Goal: Connect with others: Participate in discussion

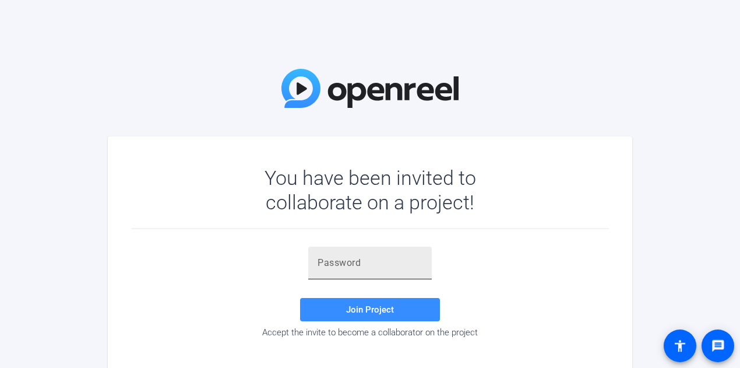
click at [391, 268] on input "text" at bounding box center [370, 263] width 105 height 14
type input "kPBaGC"
drag, startPoint x: 365, startPoint y: 315, endPoint x: 359, endPoint y: 269, distance: 47.0
click at [366, 315] on span at bounding box center [370, 310] width 140 height 28
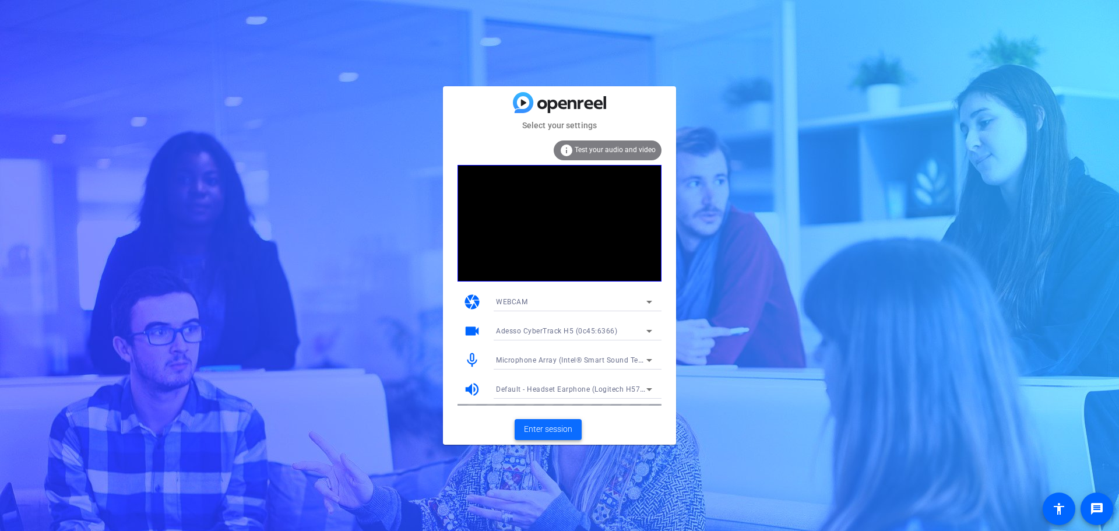
click at [532, 367] on span "Enter session" at bounding box center [548, 429] width 48 height 12
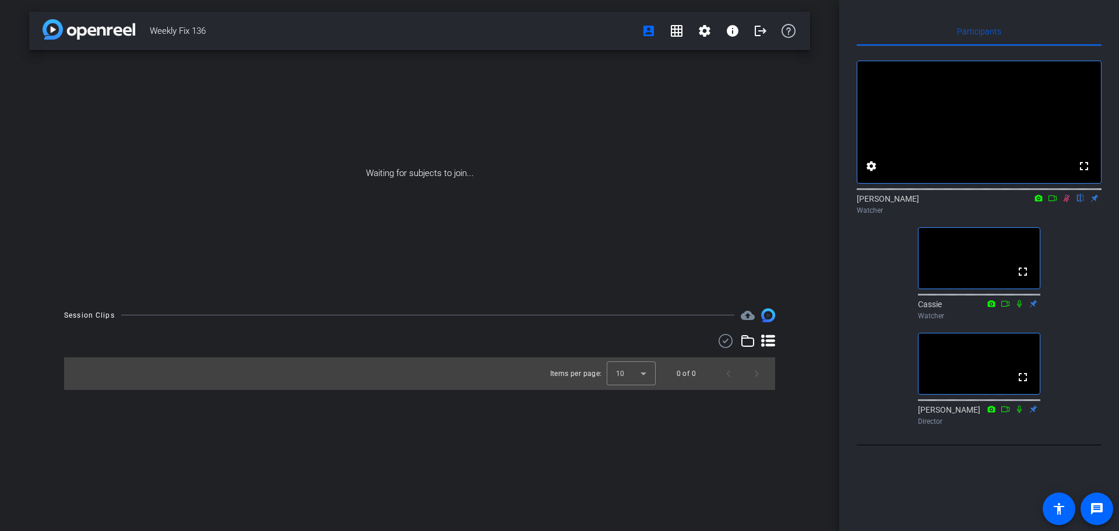
click at [740, 202] on icon at bounding box center [1066, 198] width 9 height 8
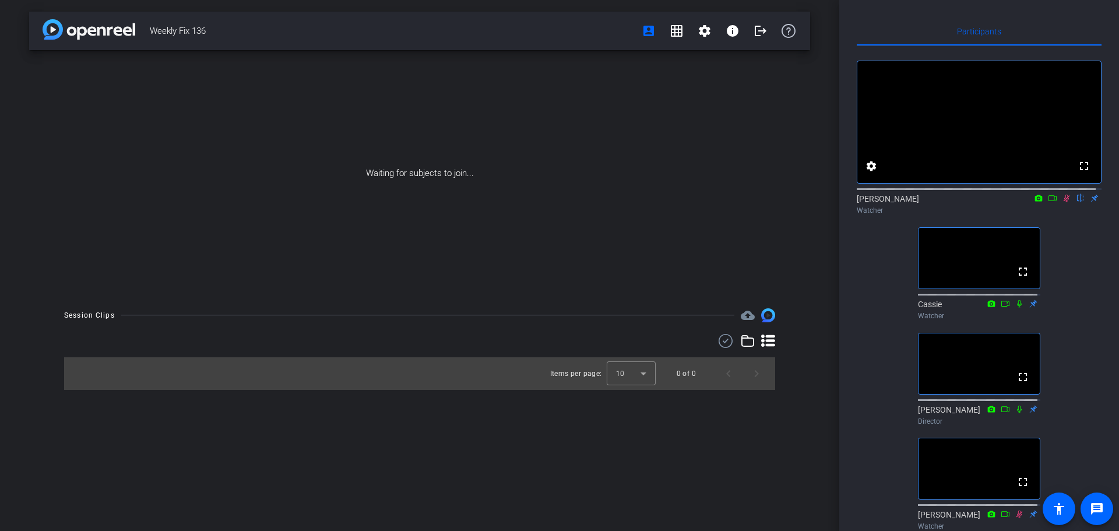
drag, startPoint x: 1059, startPoint y: 210, endPoint x: 1059, endPoint y: 216, distance: 6.4
click at [740, 202] on icon at bounding box center [1066, 198] width 9 height 8
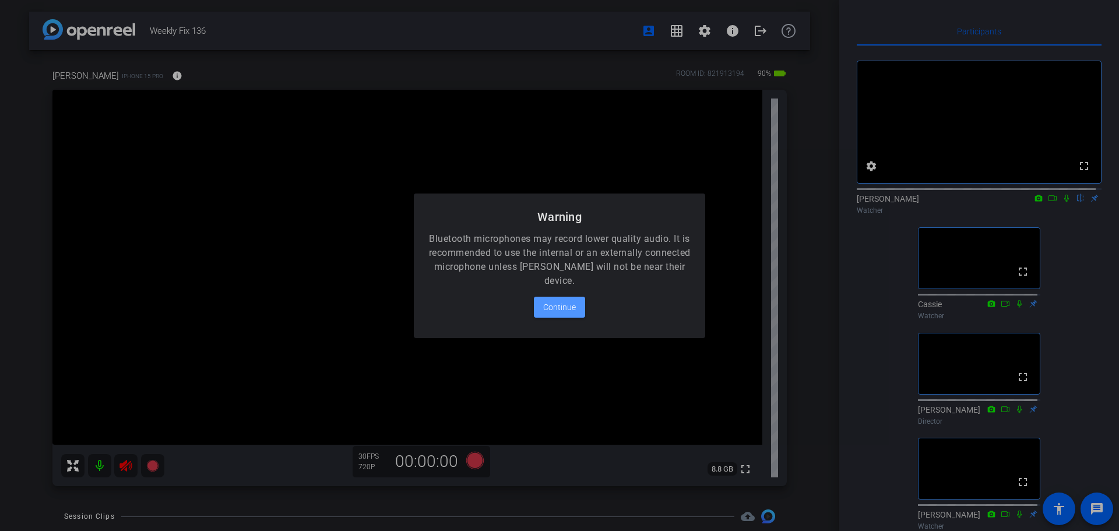
drag, startPoint x: 568, startPoint y: 308, endPoint x: 609, endPoint y: 296, distance: 42.0
click at [568, 309] on span "Continue" at bounding box center [559, 307] width 33 height 14
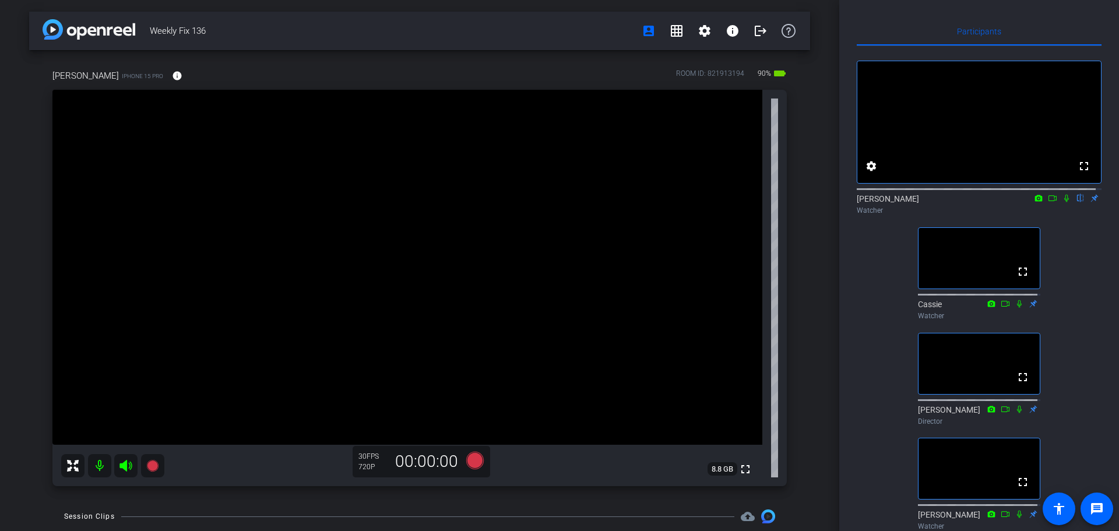
click at [740, 202] on icon at bounding box center [1066, 198] width 9 height 8
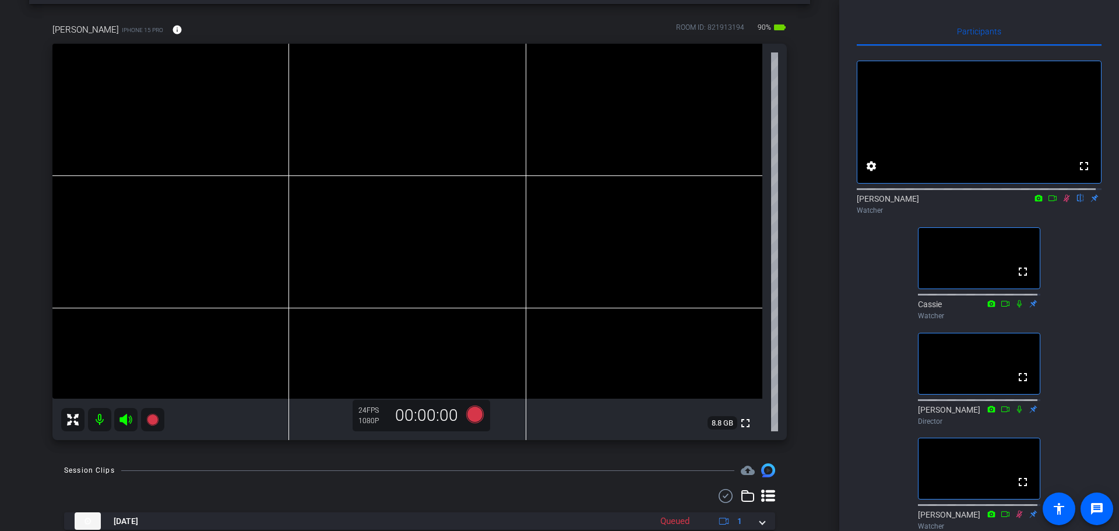
scroll to position [86, 0]
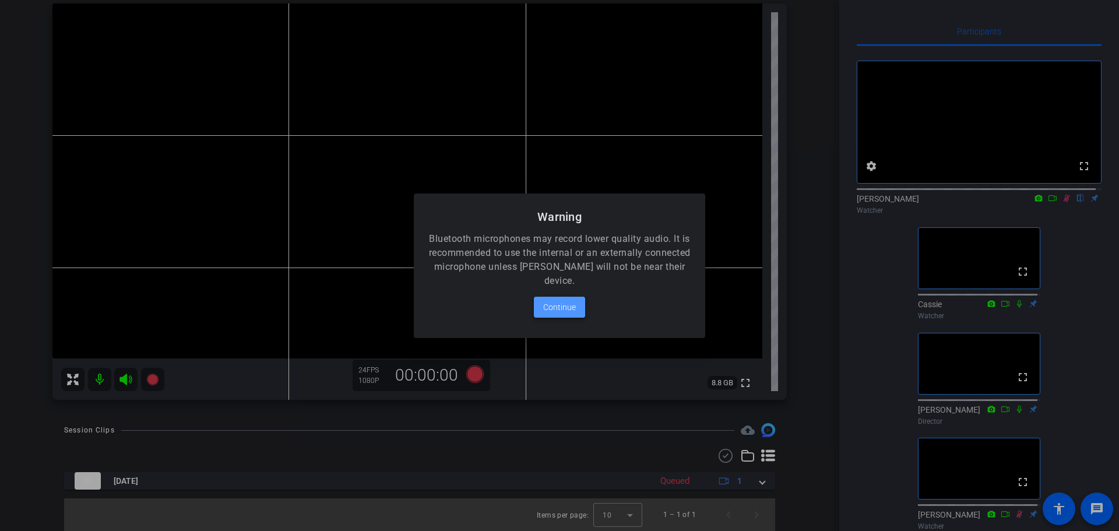
click at [554, 304] on span "Continue" at bounding box center [559, 307] width 33 height 14
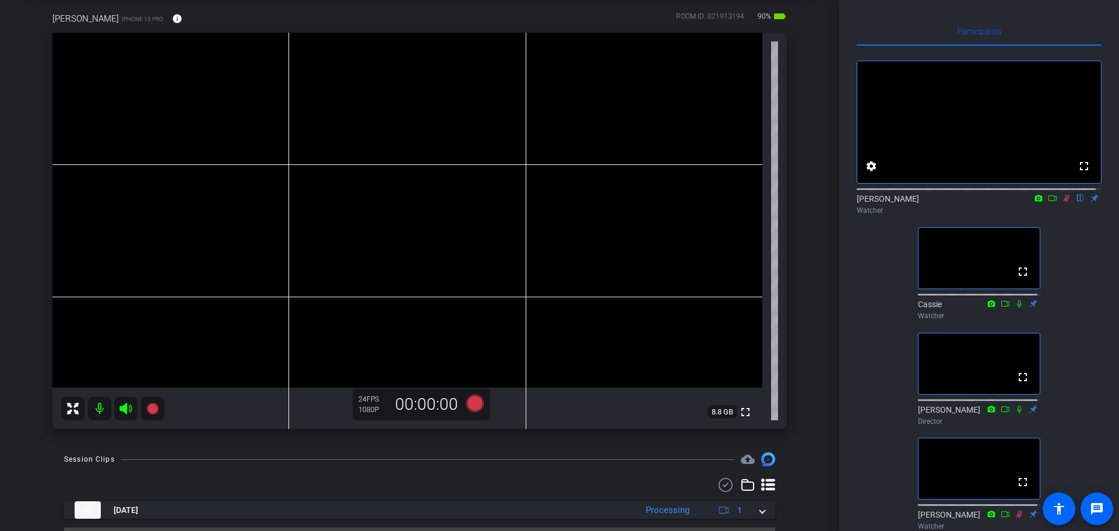
scroll to position [0, 0]
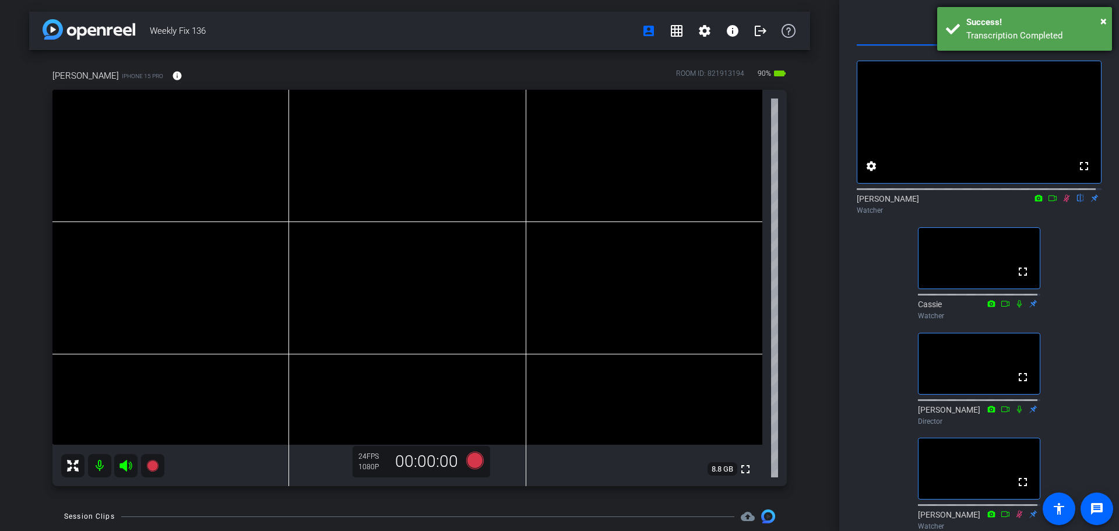
drag, startPoint x: 1099, startPoint y: 20, endPoint x: 1083, endPoint y: 33, distance: 21.1
click at [740, 20] on div "Success!" at bounding box center [1035, 22] width 137 height 13
